Goal: Task Accomplishment & Management: Use online tool/utility

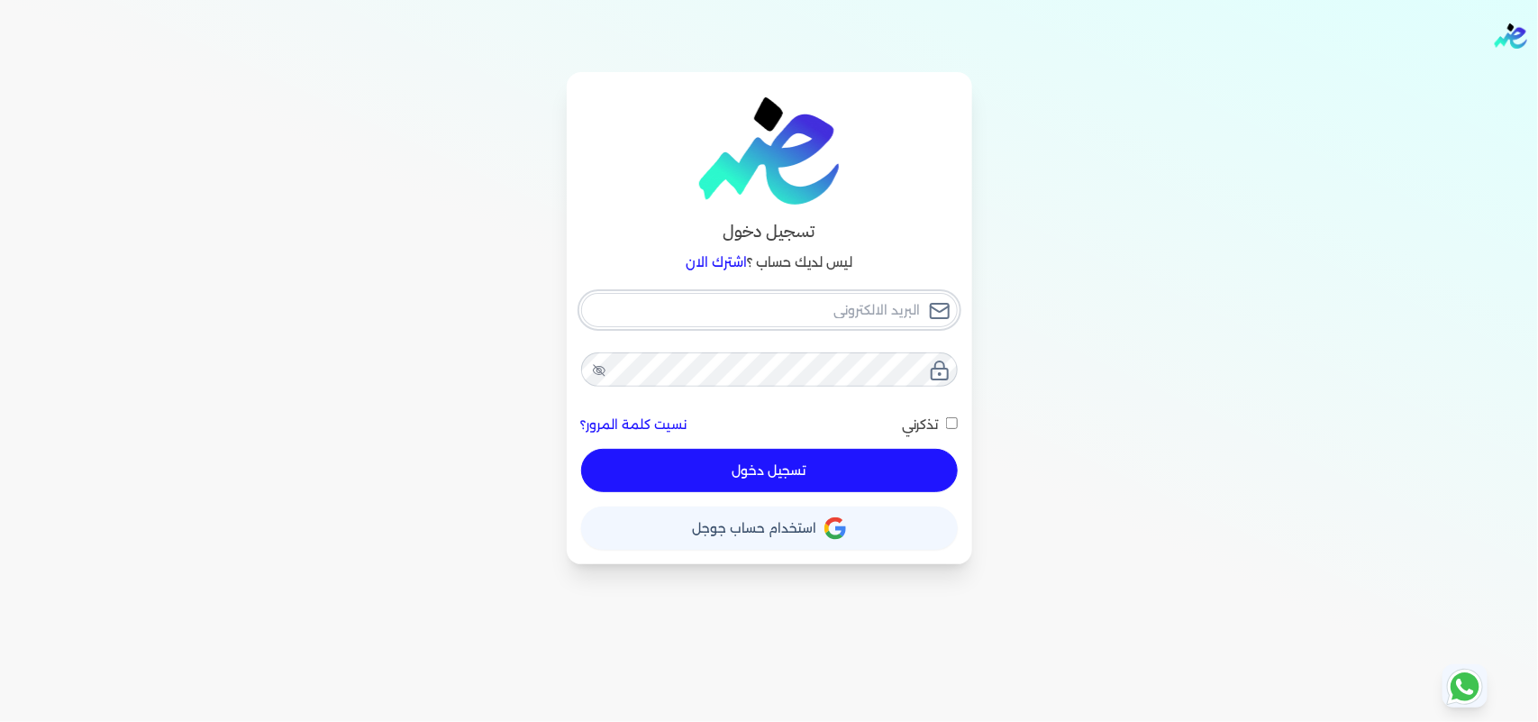
click at [883, 303] on input "email" at bounding box center [769, 310] width 377 height 34
type input "[EMAIL_ADDRESS][DOMAIN_NAME]"
click at [822, 466] on button "تسجيل دخول" at bounding box center [769, 470] width 377 height 43
checkbox input "false"
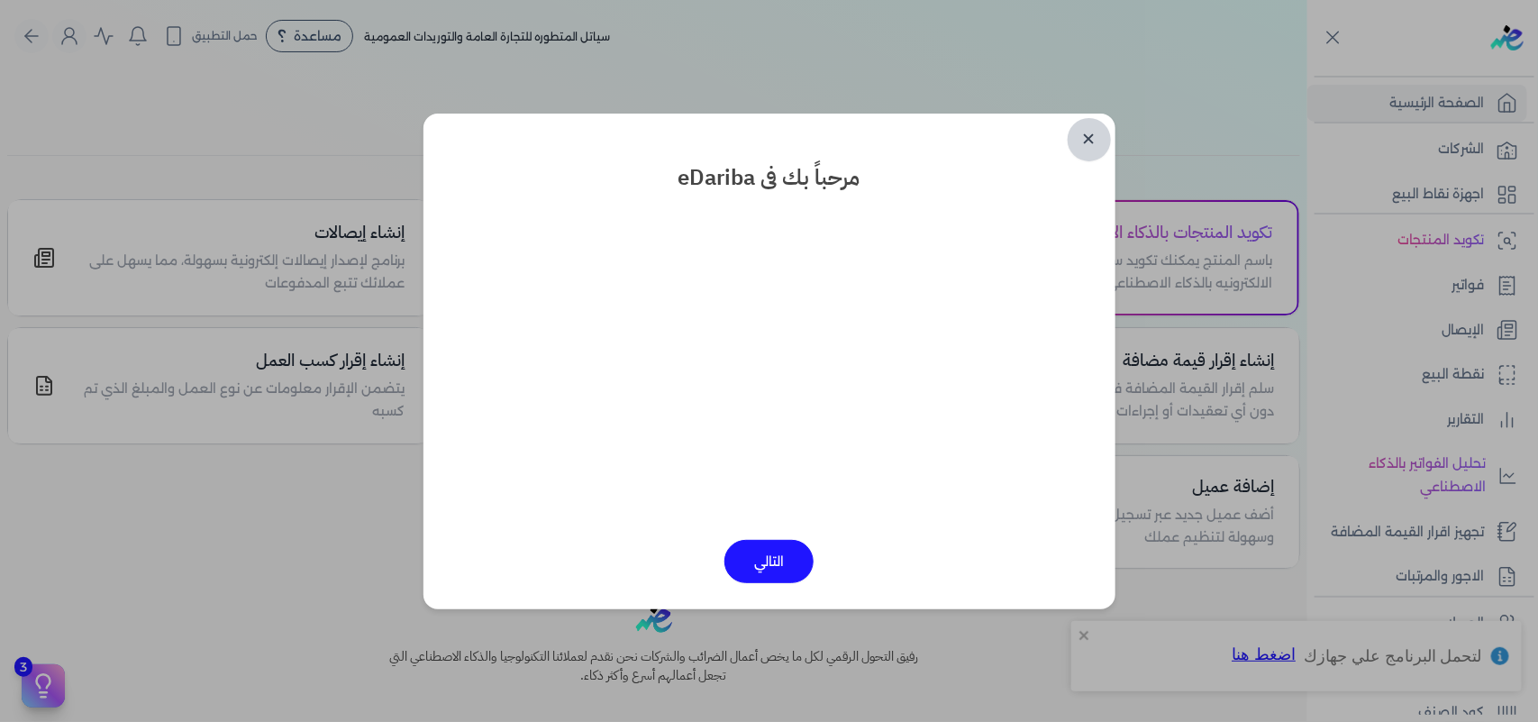
click at [1090, 147] on link "✕" at bounding box center [1088, 139] width 43 height 43
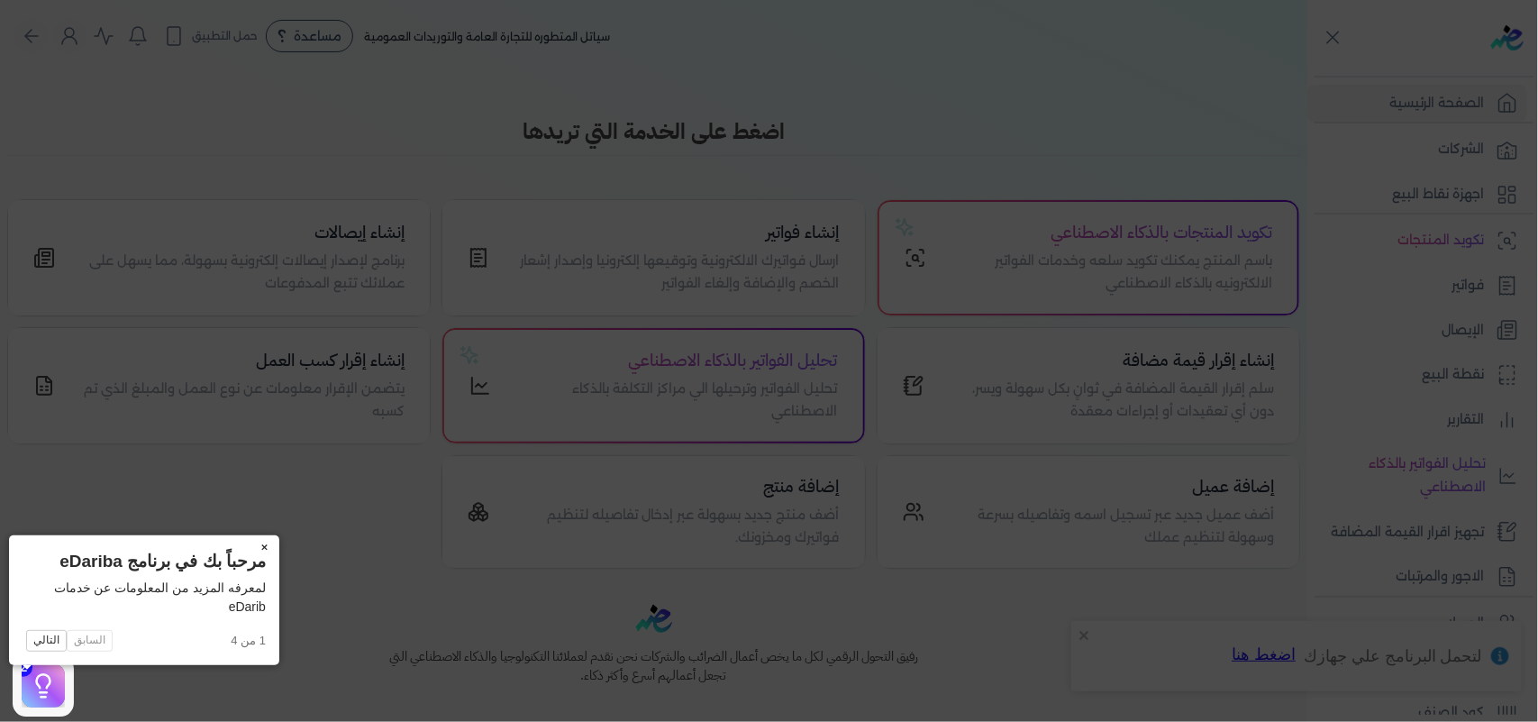
click at [250, 546] on button "×" at bounding box center [264, 547] width 29 height 25
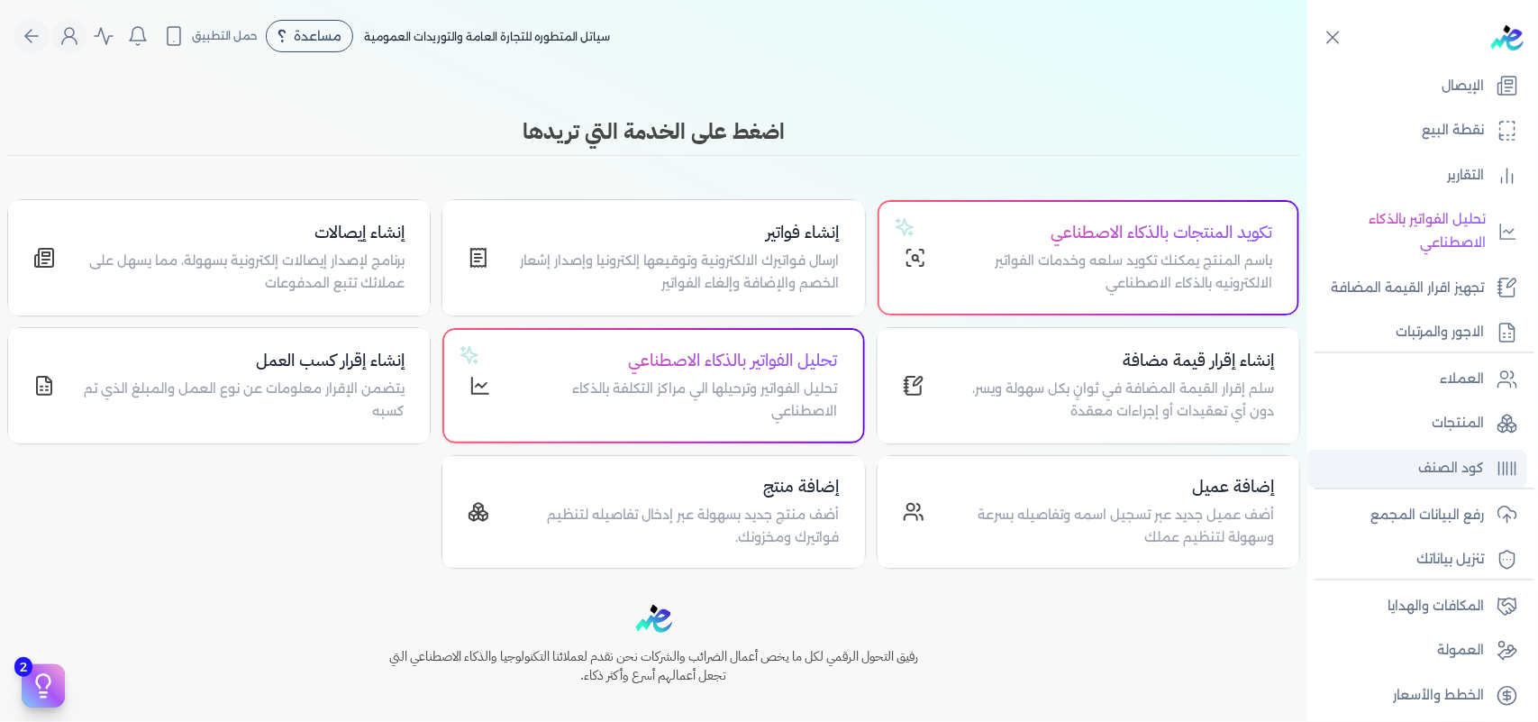
scroll to position [245, 0]
click at [1457, 518] on p "رفع البيانات المجمع" at bounding box center [1426, 514] width 113 height 23
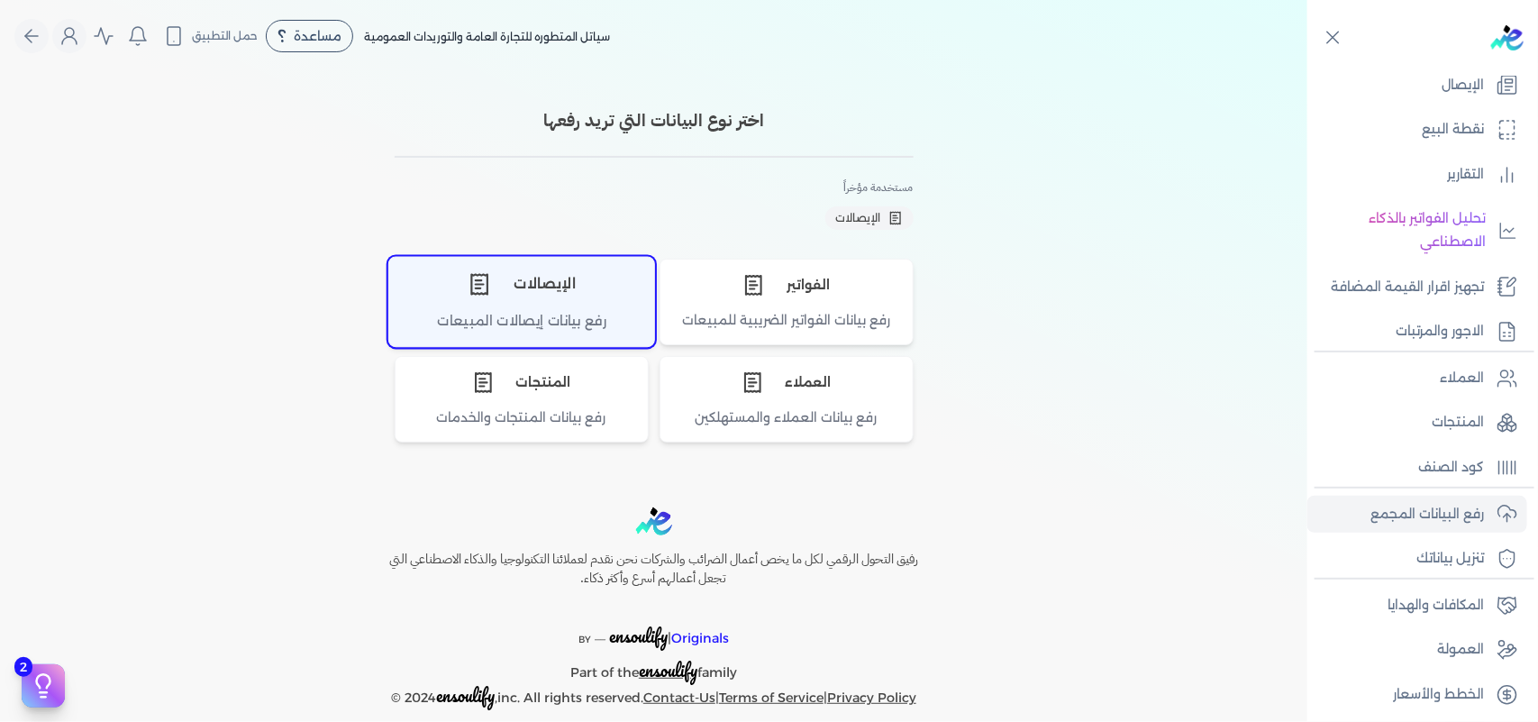
click at [596, 291] on div "الإيصالات" at bounding box center [521, 284] width 265 height 54
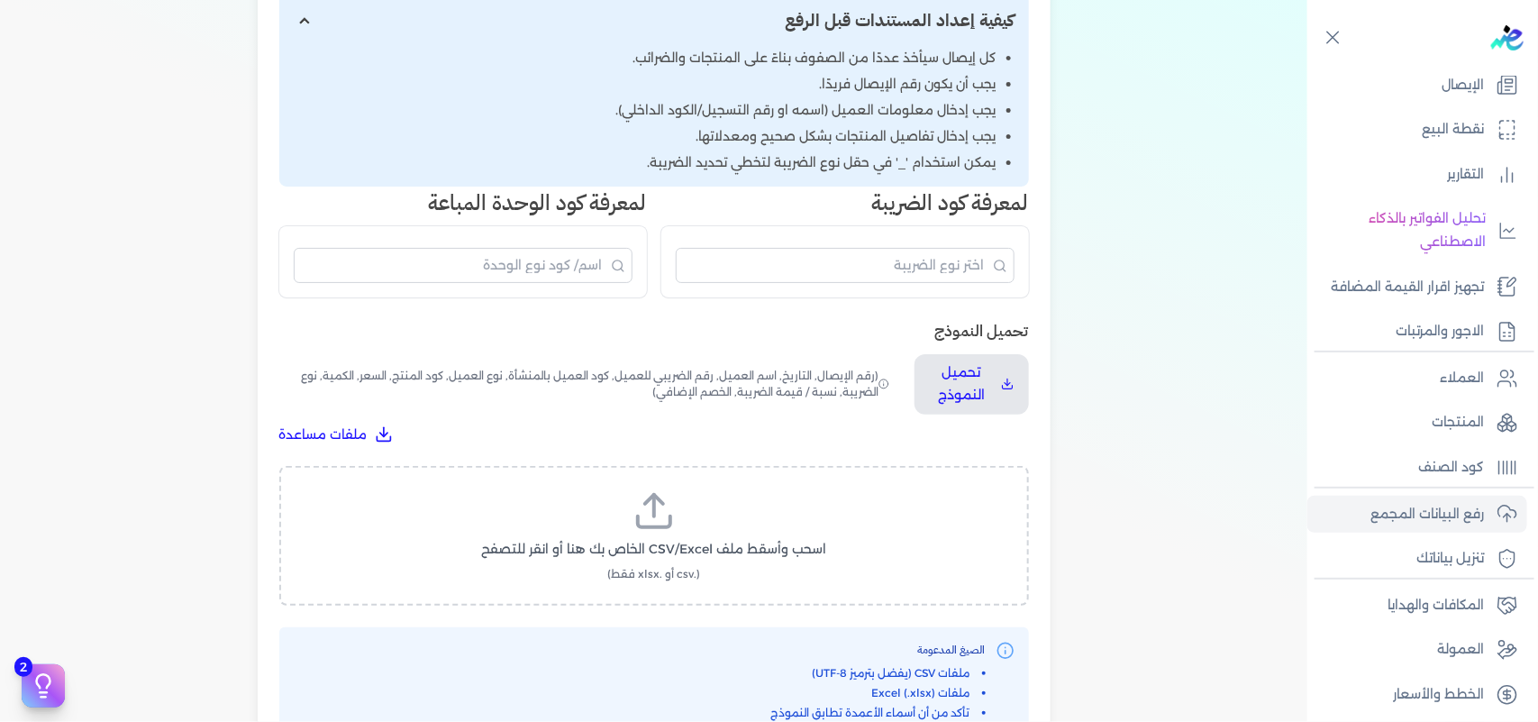
scroll to position [338, 0]
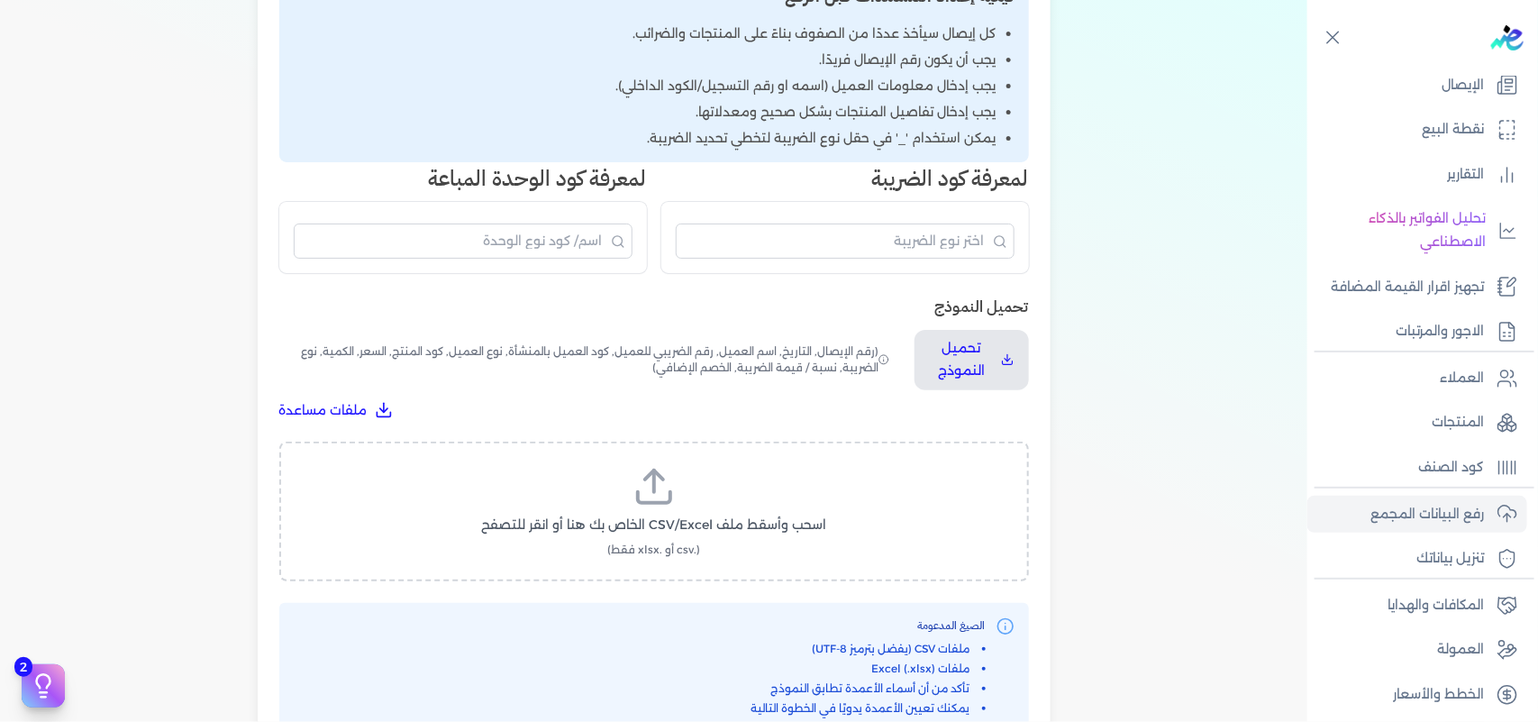
click at [740, 366] on span "(رقم الإيصال, التاريخ, اسم العميل, رقم الضريبي للعميل, كود العميل بالمنشأة, نوع…" at bounding box center [585, 360] width 613 height 60
click at [669, 507] on label "اسحب وأسقط ملف CSV/Excel الخاص بك هنا أو انقر للتصفح (.csv أو .xlsx فقط)" at bounding box center [654, 511] width 703 height 93
click at [0, 0] on input "اسحب وأسقط ملف CSV/Excel الخاص بك هنا أو انقر للتصفح (.csv أو .xlsx فقط)" at bounding box center [0, 0] width 0 height 0
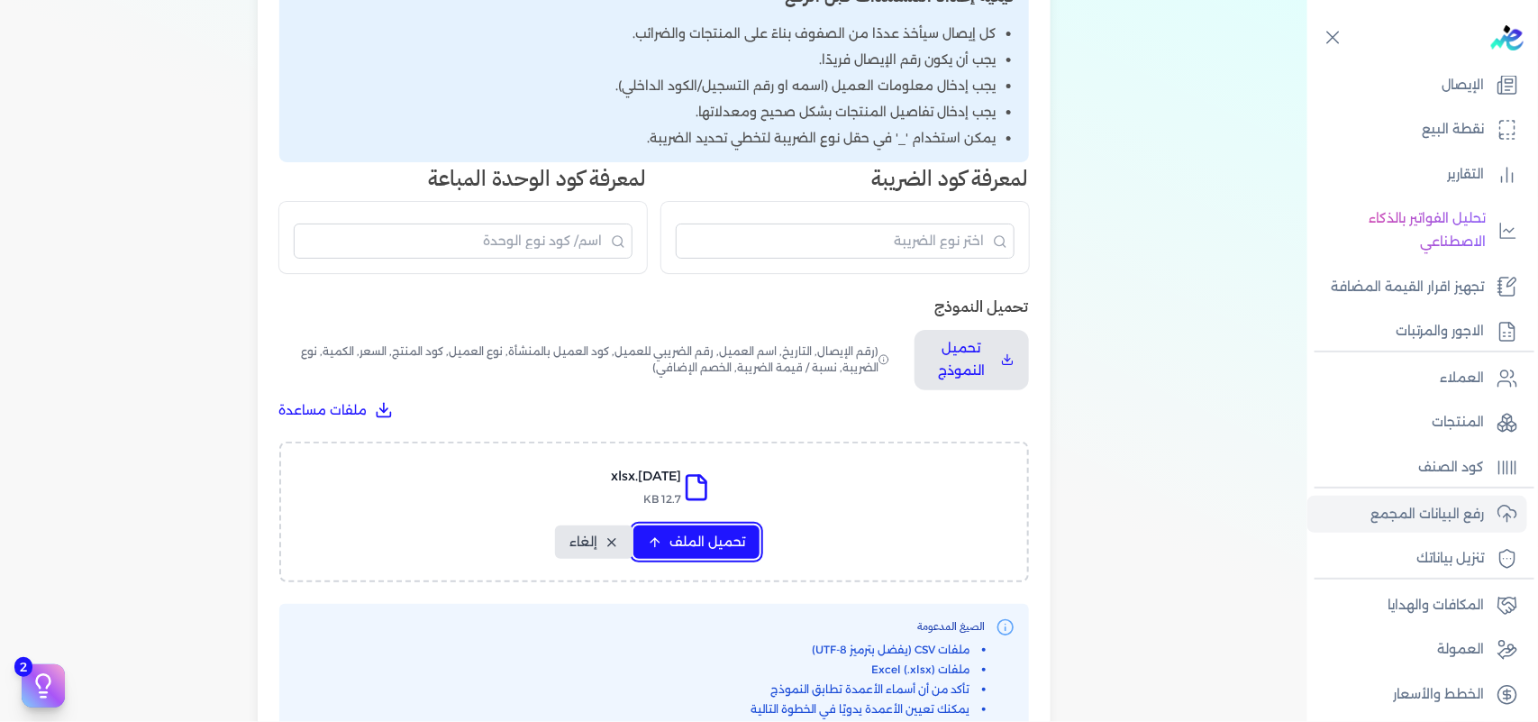
click at [707, 534] on span "تحميل الملف" at bounding box center [707, 541] width 76 height 19
select select "التاريخ"
select select "أسم العميل"
select select "نوع العميل"
select select "وصف البند"
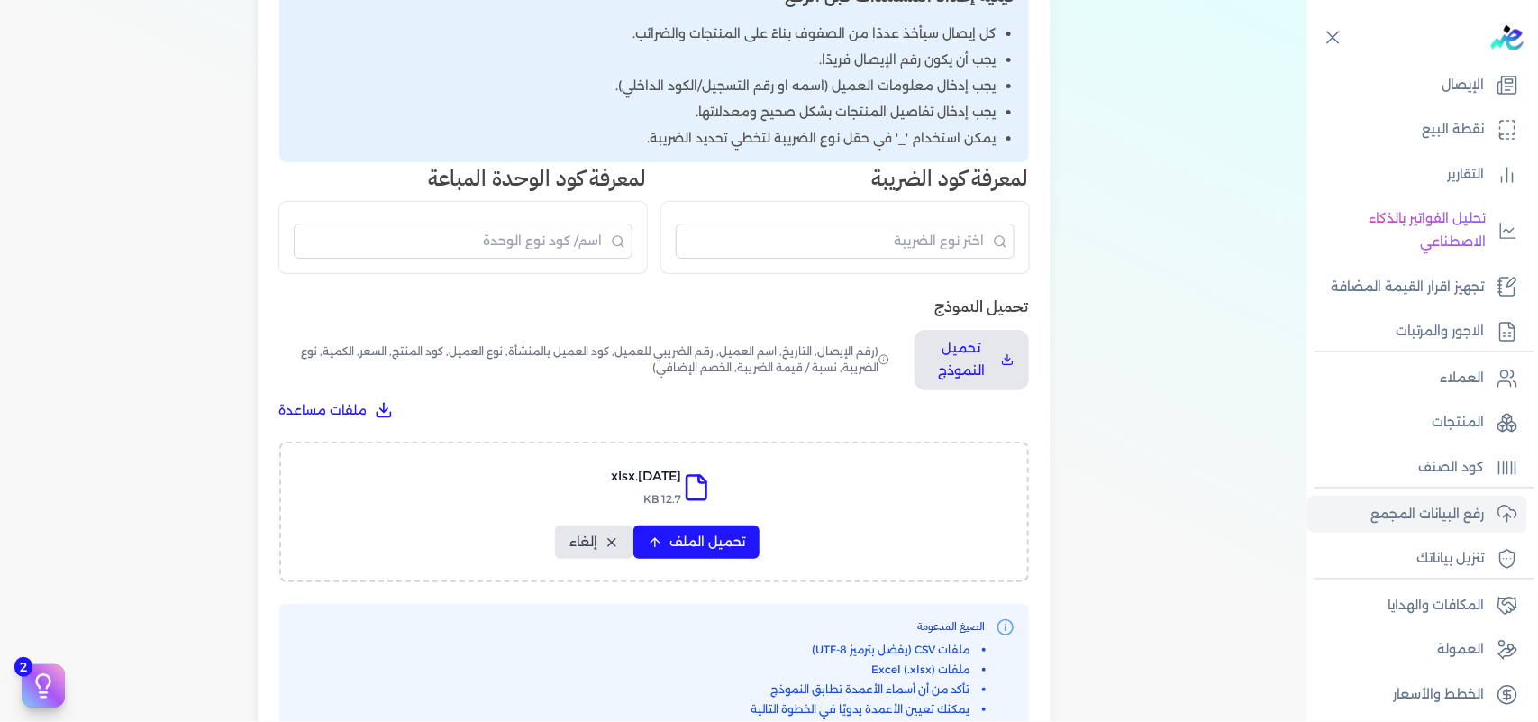
select select "السعر"
select select "الكمية"
select select "نوع الضريبة"
select select "نسبة / قيمة الضريبة"
select select "خصم اضافي"
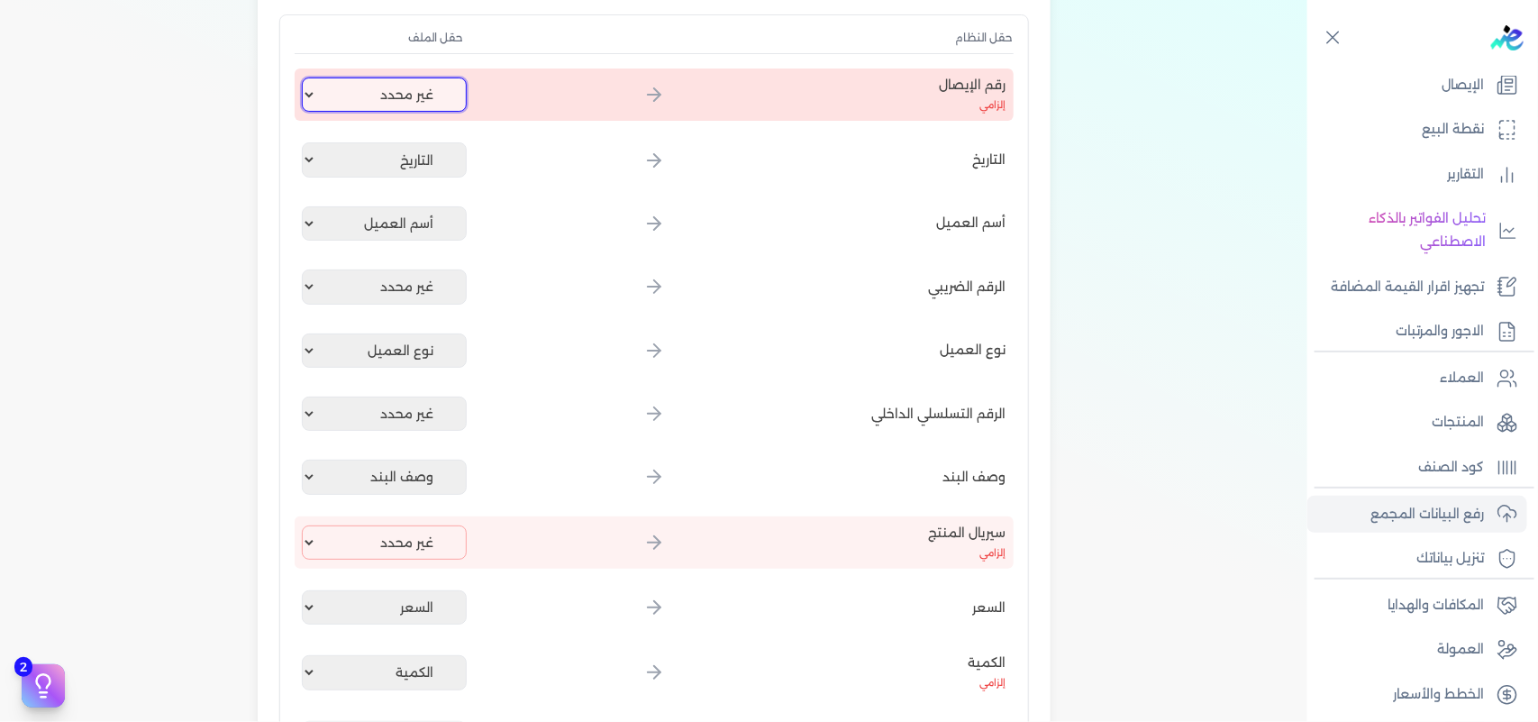
click at [402, 95] on select "غير محدد إيصال رقم التاريخ كود العميل بالمنشأة أسم العميل الرقم الضريبي للعميل …" at bounding box center [385, 94] width 166 height 34
select select "إيصال رقم"
click at [304, 77] on select "غير محدد إيصال رقم التاريخ كود العميل بالمنشأة أسم العميل الرقم الضريبي للعميل …" at bounding box center [385, 94] width 166 height 34
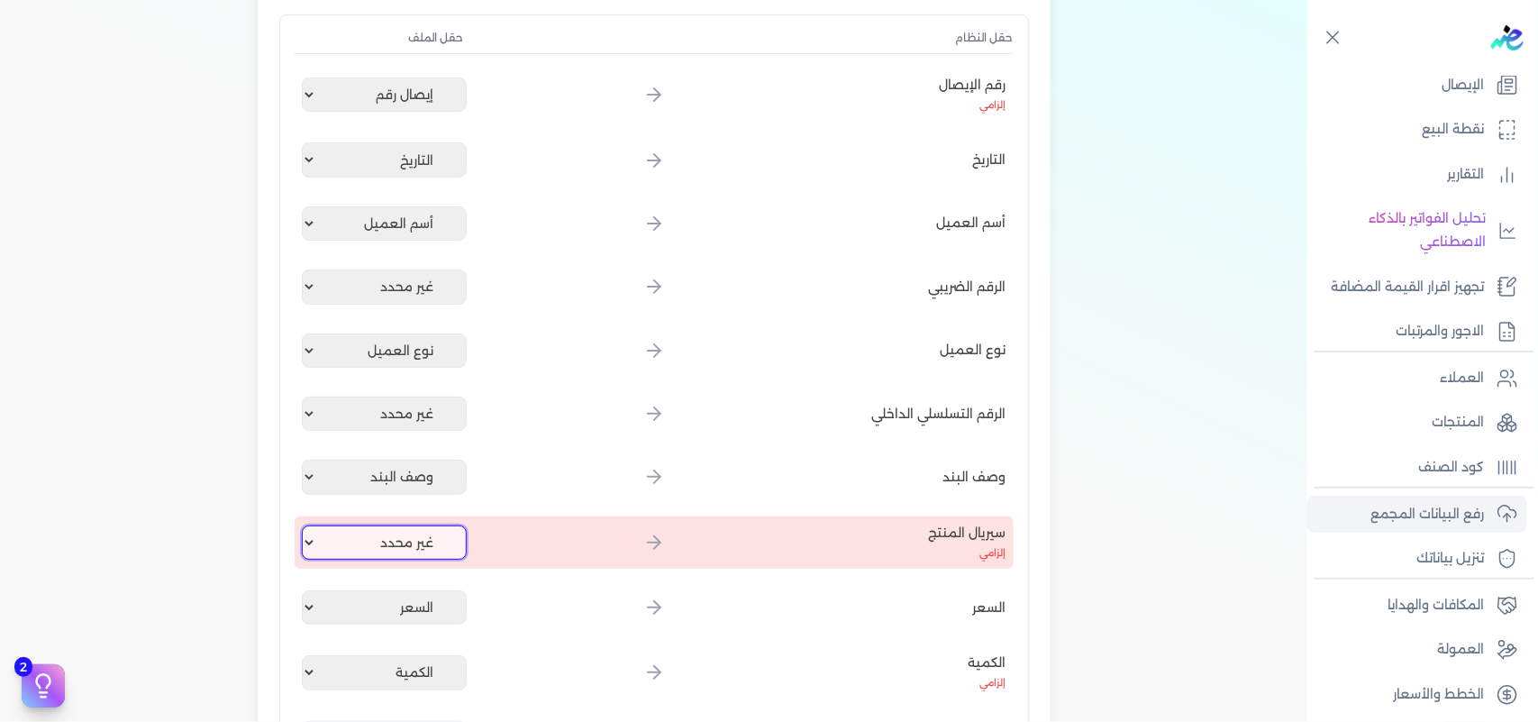
click at [414, 539] on select "غير محدد إيصال رقم التاريخ كود العميل بالمنشأة أسم العميل الرقم الضريبي للعميل …" at bounding box center [385, 542] width 166 height 34
select select "كود المنتج الداخلي"
click at [304, 525] on select "غير محدد إيصال رقم التاريخ كود العميل بالمنشأة أسم العميل الرقم الضريبي للعميل …" at bounding box center [385, 542] width 166 height 34
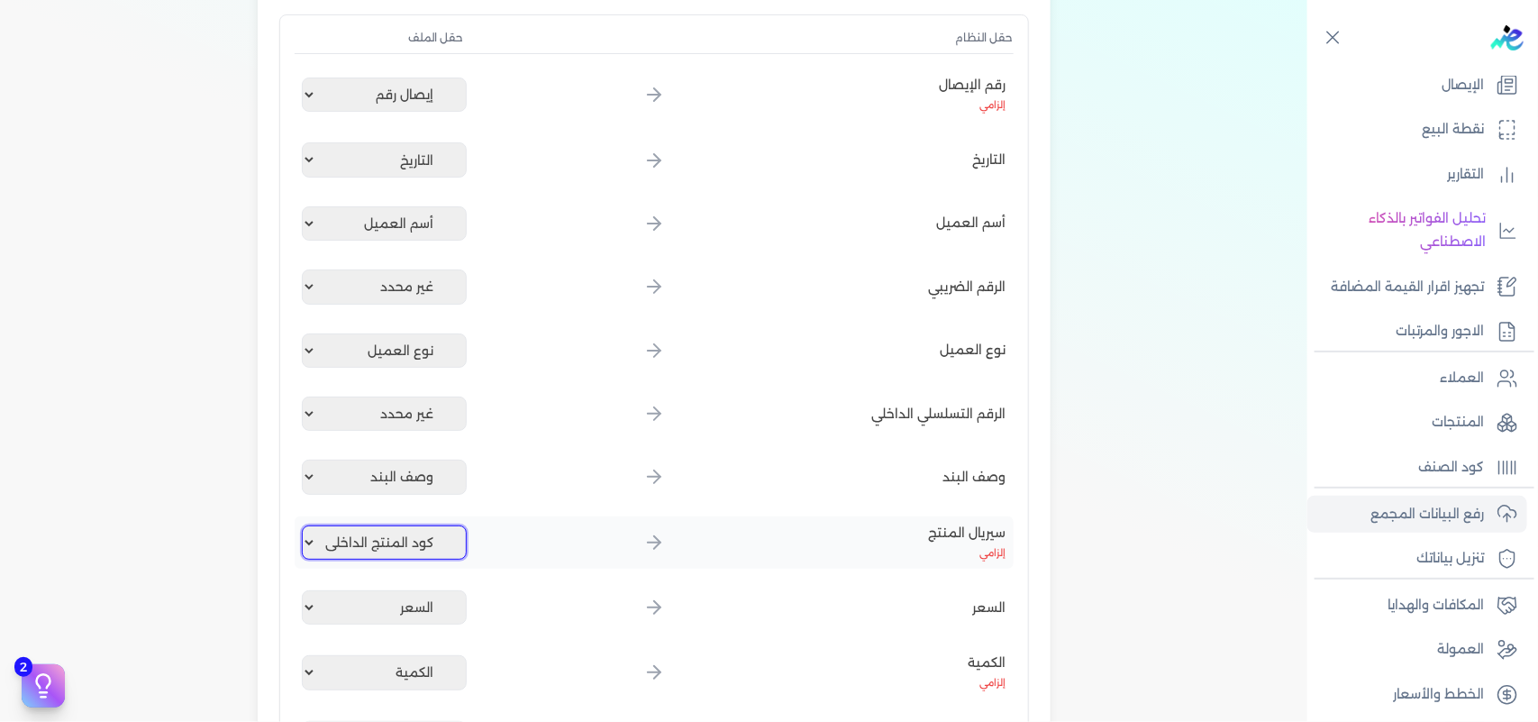
scroll to position [901, 0]
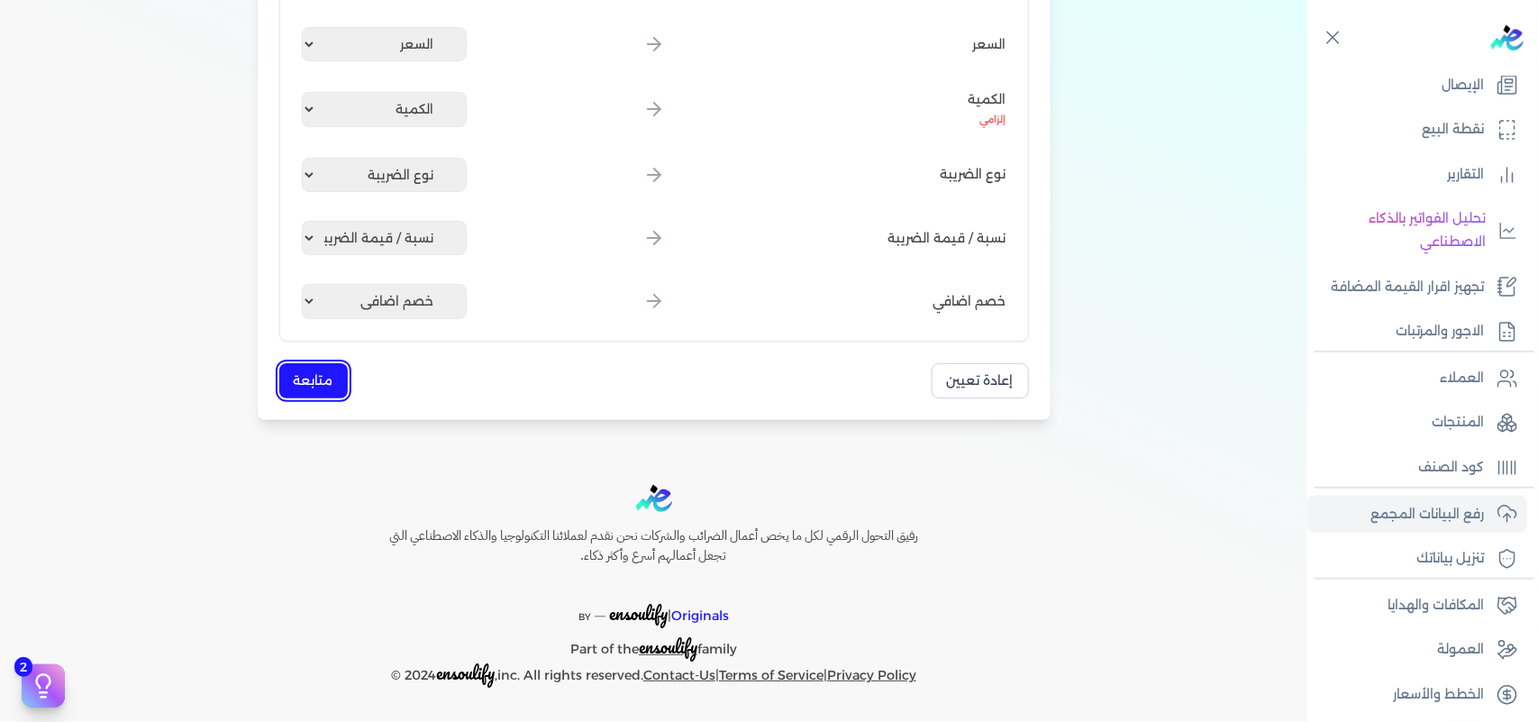
click at [313, 376] on button "متابعة" at bounding box center [313, 380] width 68 height 35
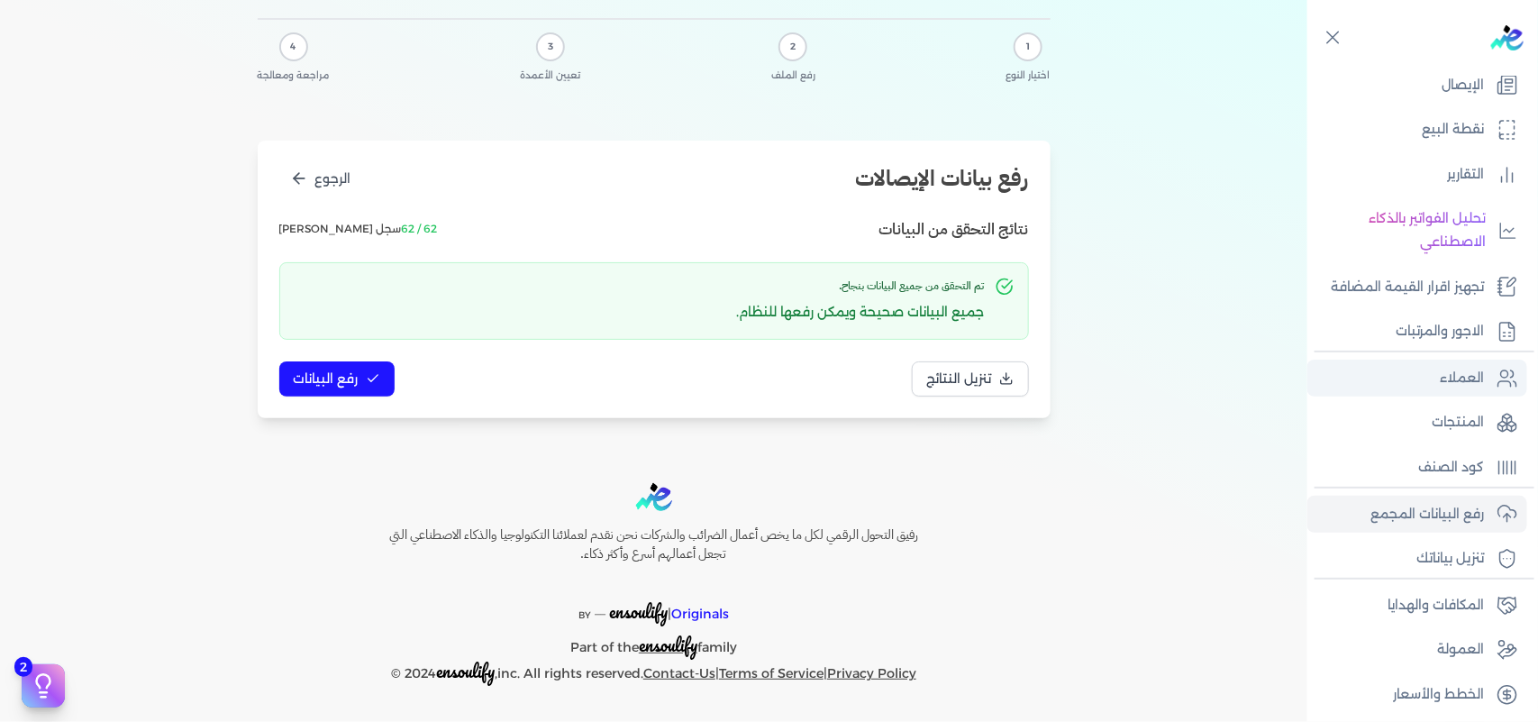
scroll to position [88, 0]
click at [333, 377] on span "رفع البيانات" at bounding box center [326, 380] width 65 height 19
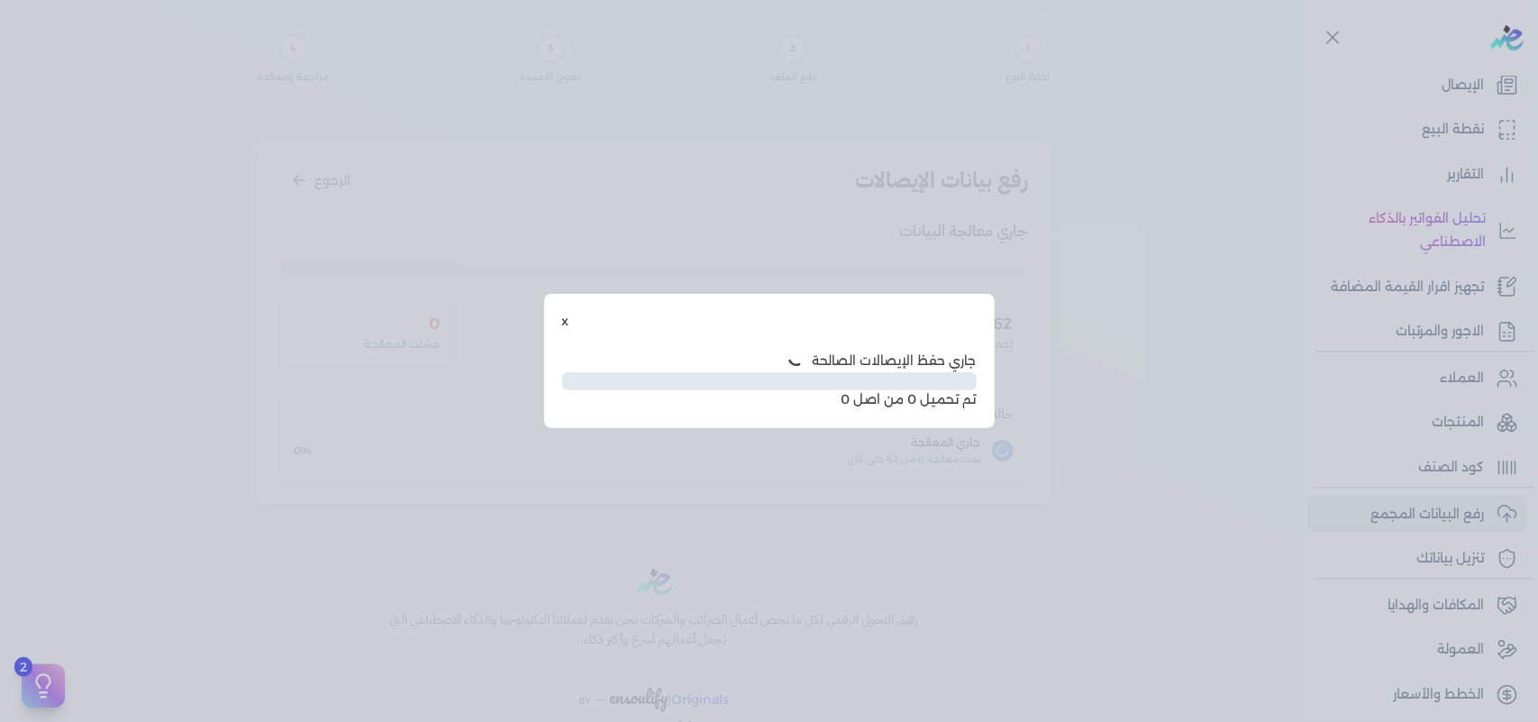
scroll to position [0, 0]
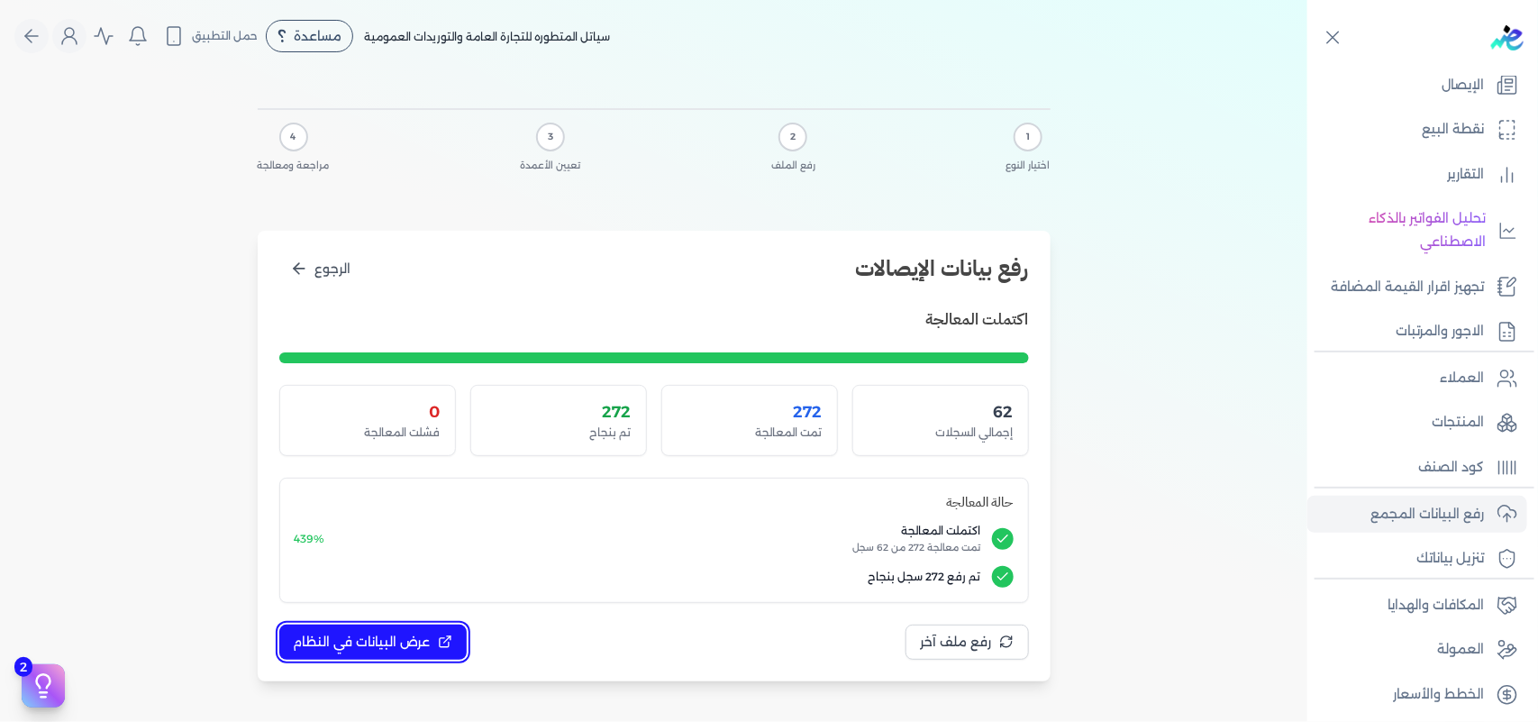
drag, startPoint x: 422, startPoint y: 635, endPoint x: 444, endPoint y: 631, distance: 23.0
click at [423, 635] on span "عرض البيانات في النظام" at bounding box center [362, 641] width 137 height 19
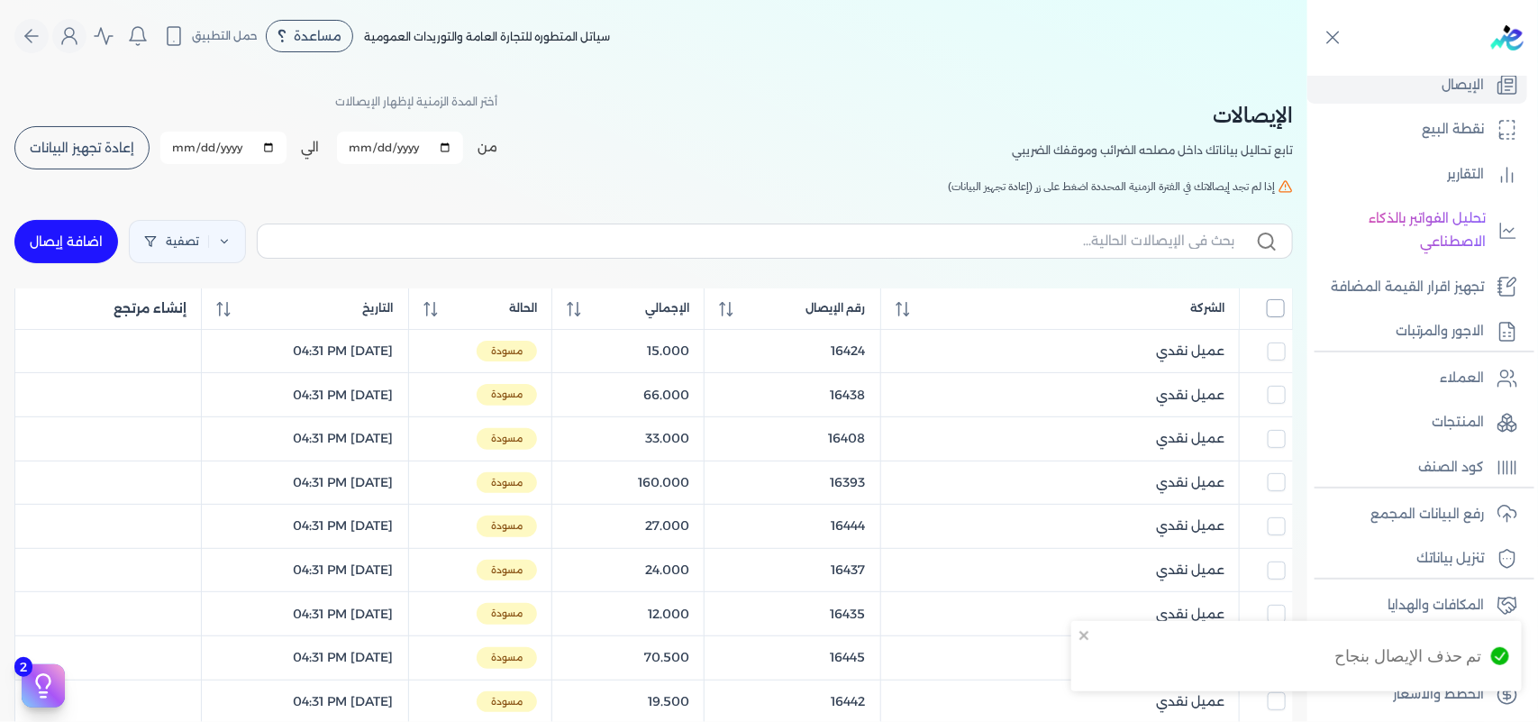
click at [1267, 316] on input "All items unselected" at bounding box center [1275, 308] width 18 height 18
checkbox input "true"
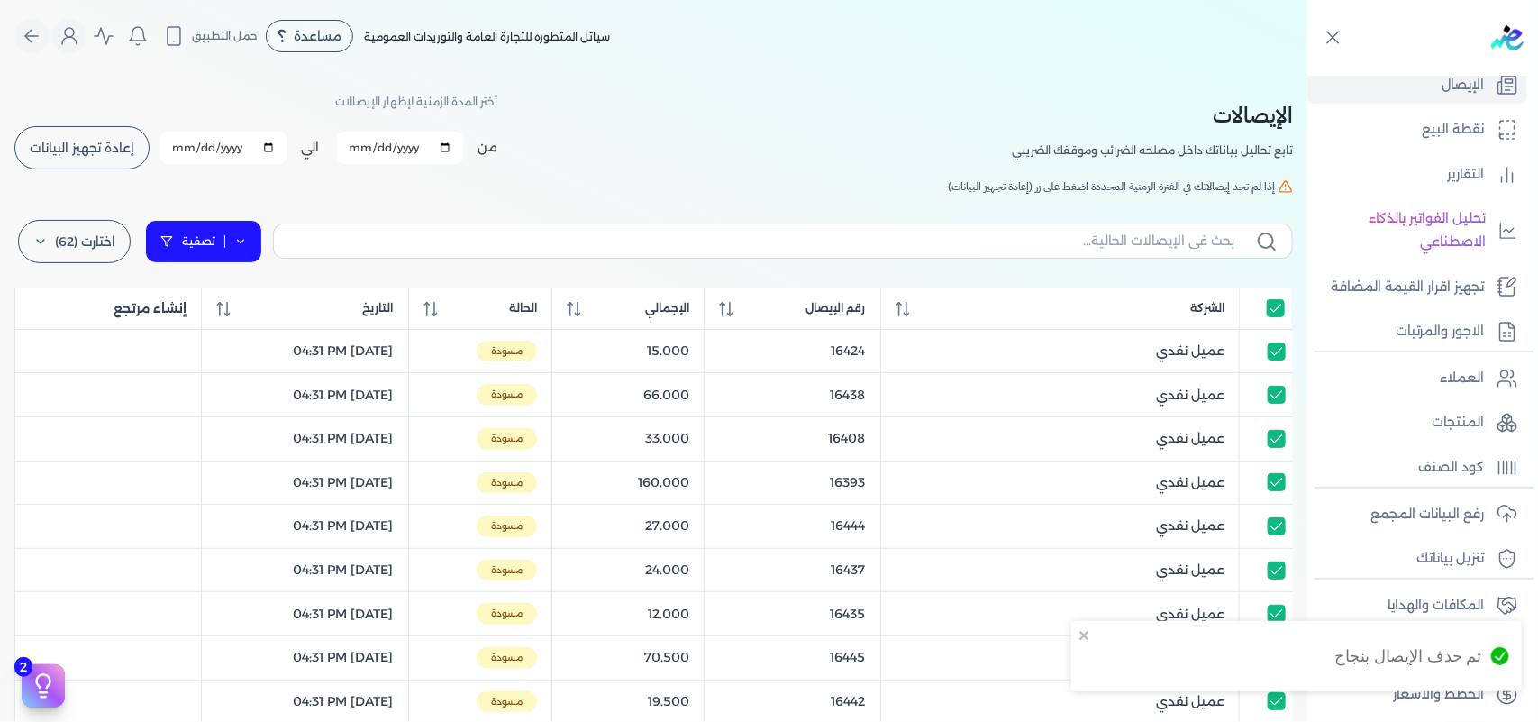
click at [225, 236] on div at bounding box center [224, 241] width 1 height 13
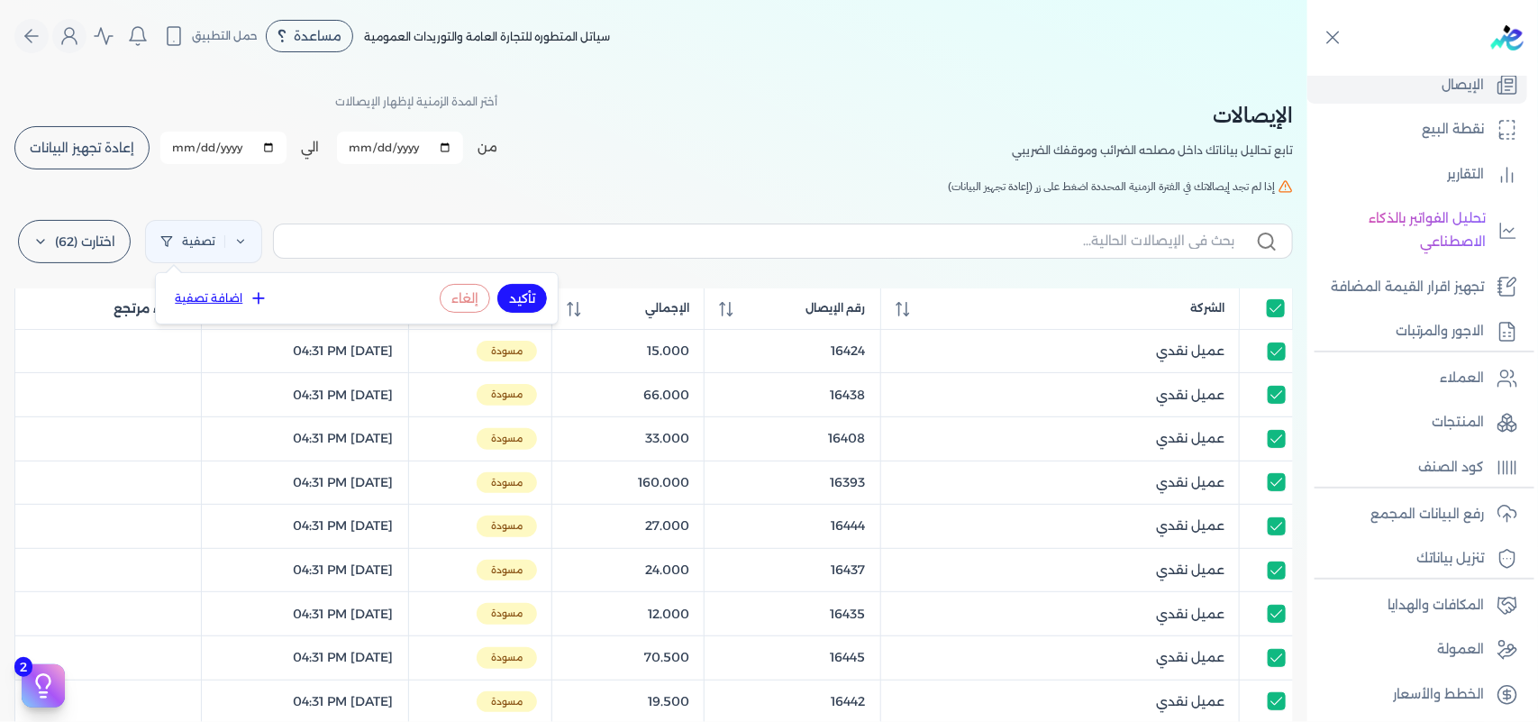
click at [263, 299] on icon at bounding box center [259, 298] width 18 height 18
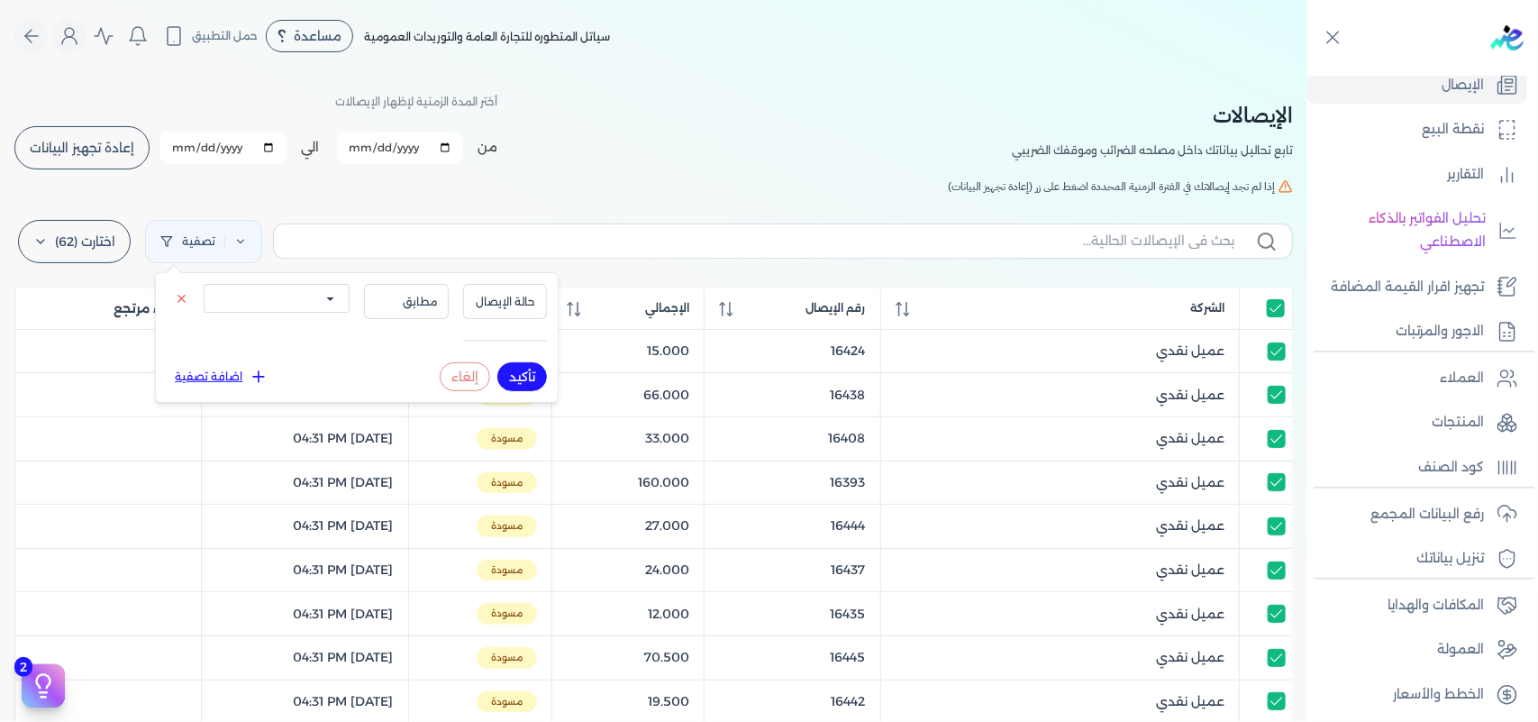
click at [306, 303] on select "الكل مقبولة غير مقبولة يتم مراجعتها ملغية مرفوضة مسودة" at bounding box center [277, 298] width 146 height 29
select select "draft"
click at [204, 284] on select "الكل مقبولة غير مقبولة يتم مراجعتها ملغية مرفوضة مسودة" at bounding box center [277, 298] width 146 height 29
click at [530, 371] on button "تأكيد" at bounding box center [522, 376] width 50 height 29
click at [593, 209] on div "تصفية اختارت (62) مسح ارسل لمصلحة لضرائب" at bounding box center [653, 241] width 1278 height 65
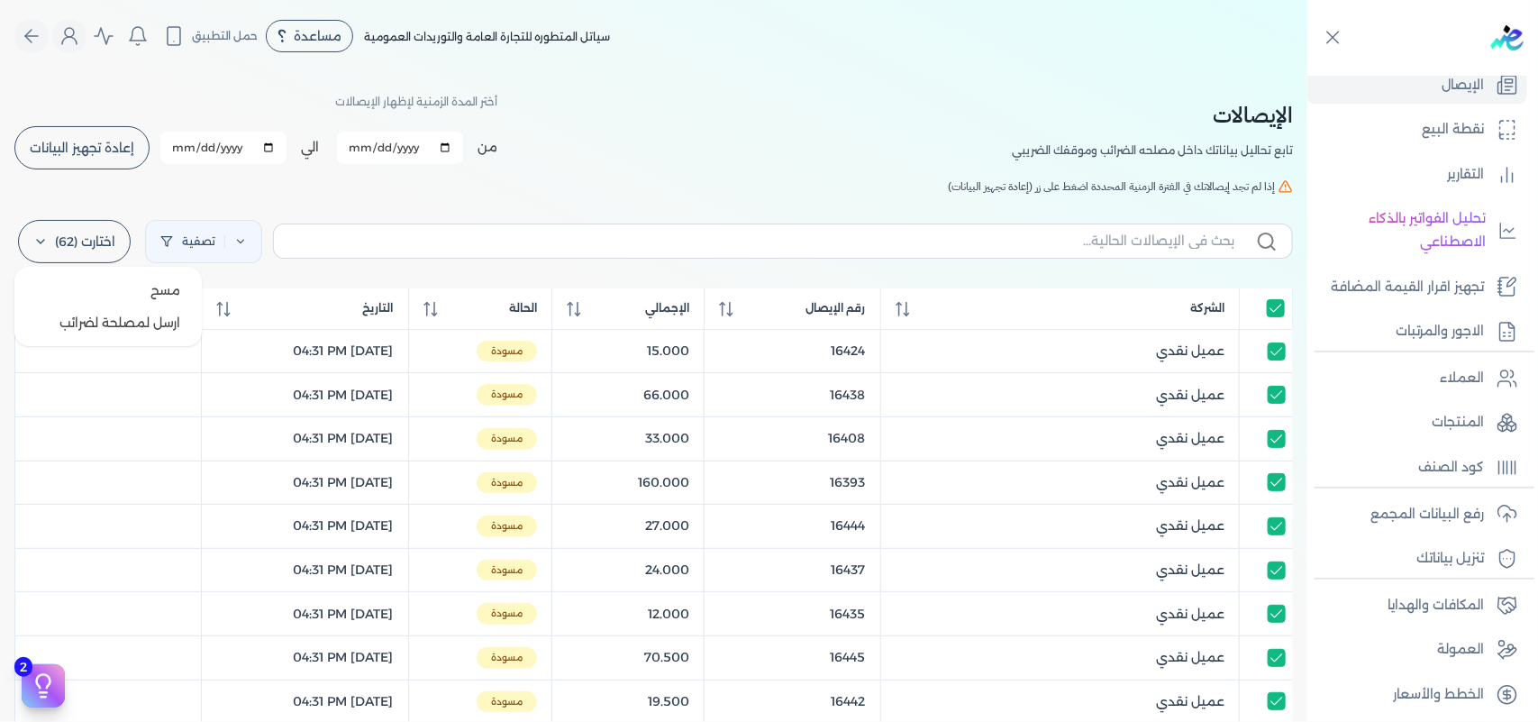
click at [120, 248] on label "اختارت (62)" at bounding box center [74, 241] width 113 height 43
click at [115, 318] on button "ارسل لمصلحة لضرائب" at bounding box center [108, 322] width 173 height 32
checkbox input "true"
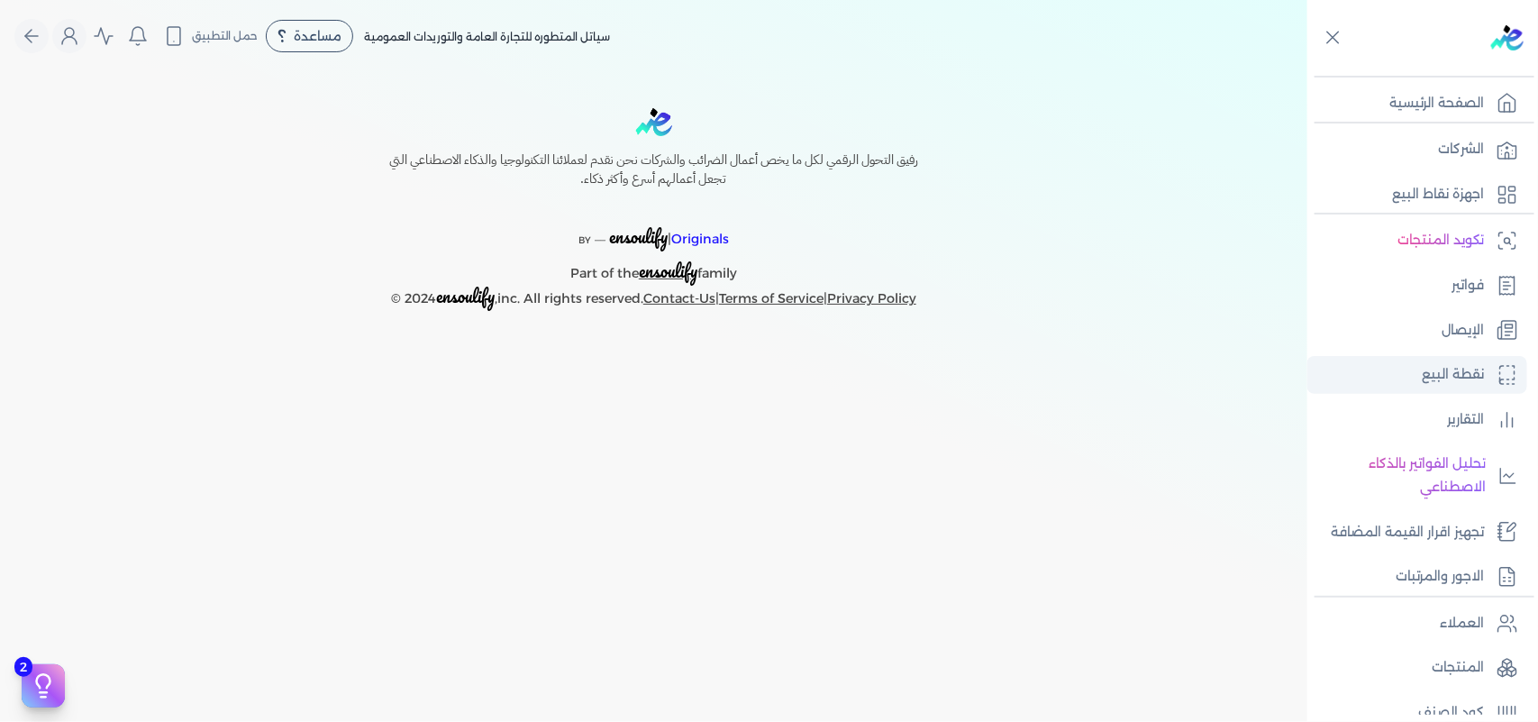
click at [1430, 329] on link "الإيصال" at bounding box center [1417, 331] width 220 height 38
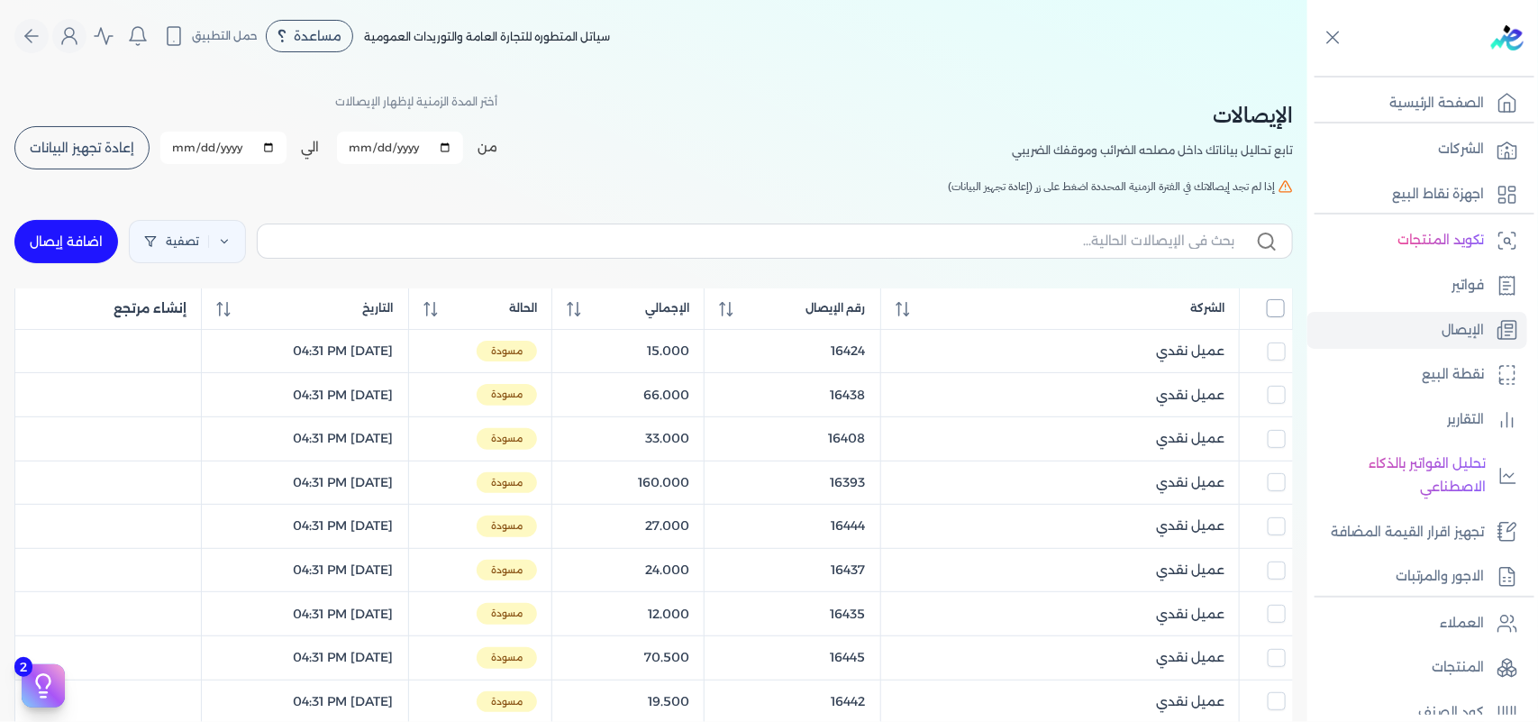
click at [1275, 311] on input "All items unselected" at bounding box center [1275, 308] width 18 height 18
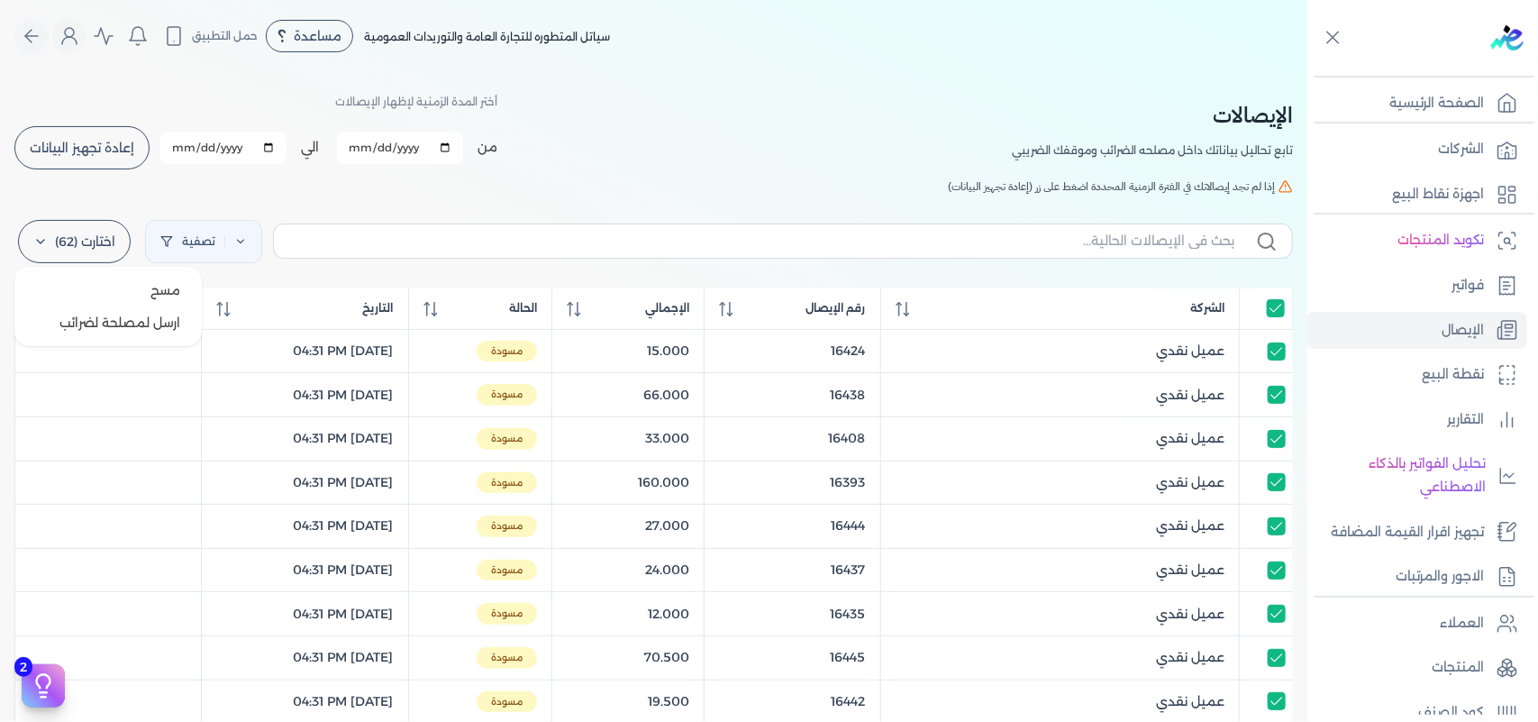
click at [66, 245] on label "اختارت (62)" at bounding box center [74, 241] width 113 height 43
click at [141, 318] on button "ارسل لمصلحة لضرائب" at bounding box center [108, 322] width 173 height 32
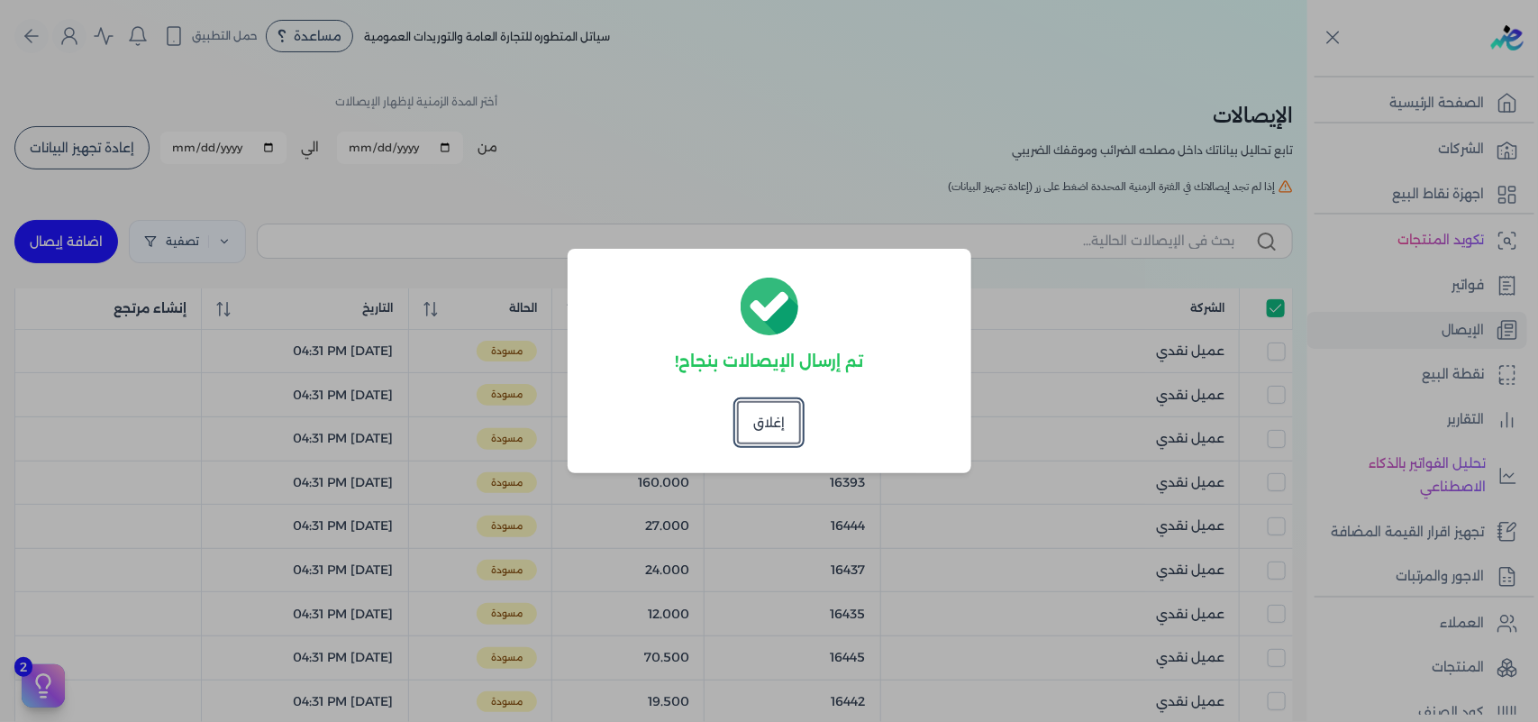
checkbox input "true"
click at [779, 429] on button "إغلاق" at bounding box center [769, 422] width 64 height 43
